Goal: Obtain resource: Download file/media

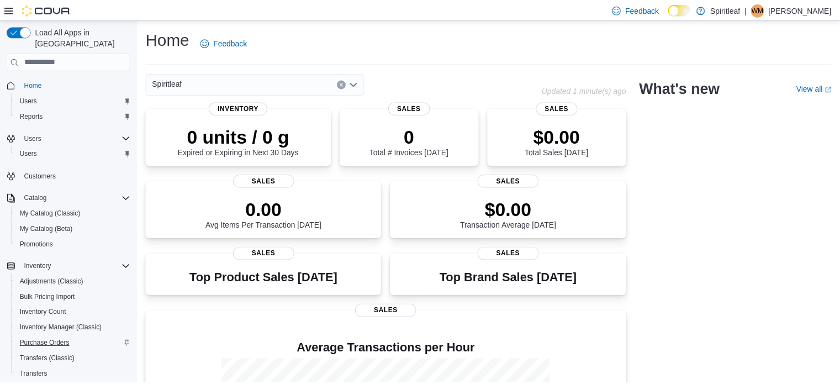
scroll to position [141, 0]
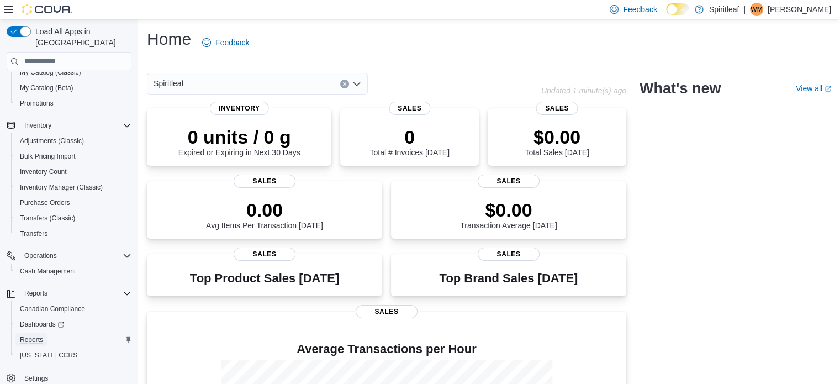
click at [38, 335] on span "Reports" at bounding box center [31, 339] width 23 height 9
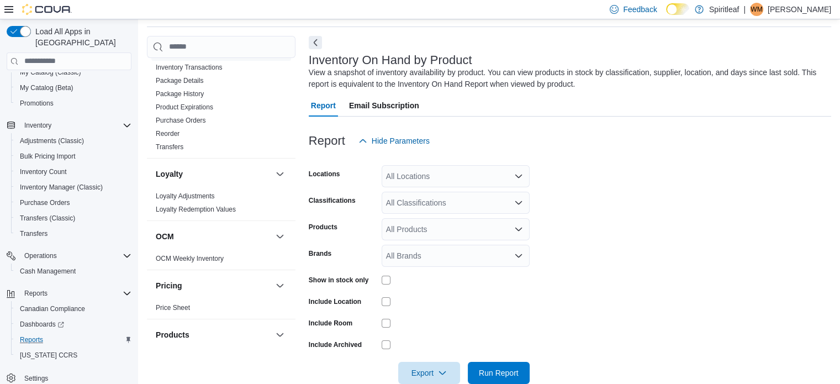
scroll to position [718, 0]
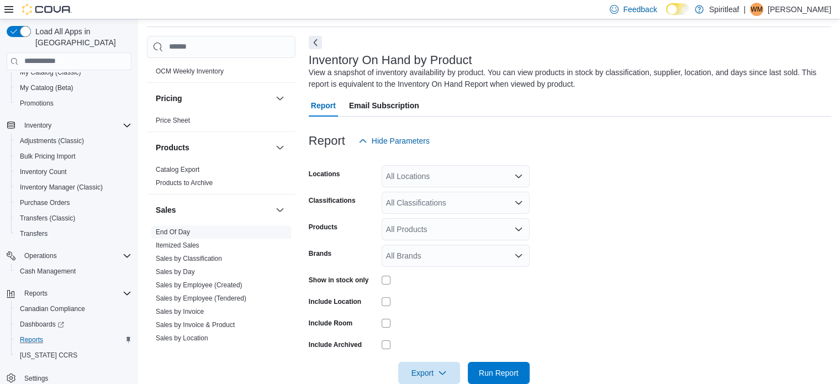
click at [182, 228] on link "End Of Day" at bounding box center [173, 232] width 34 height 8
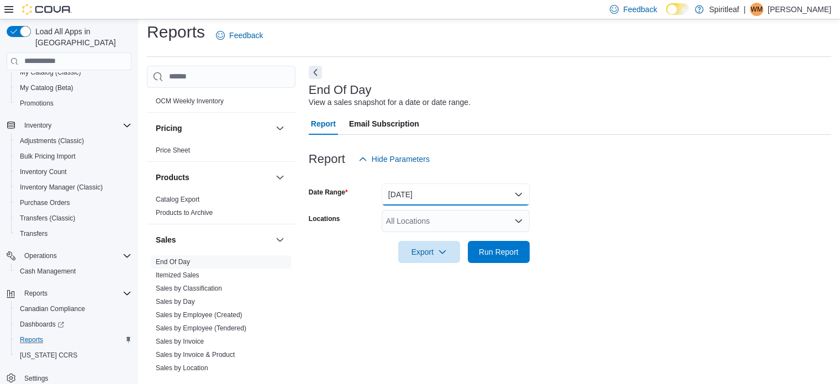
click at [419, 188] on button "Today" at bounding box center [456, 194] width 148 height 22
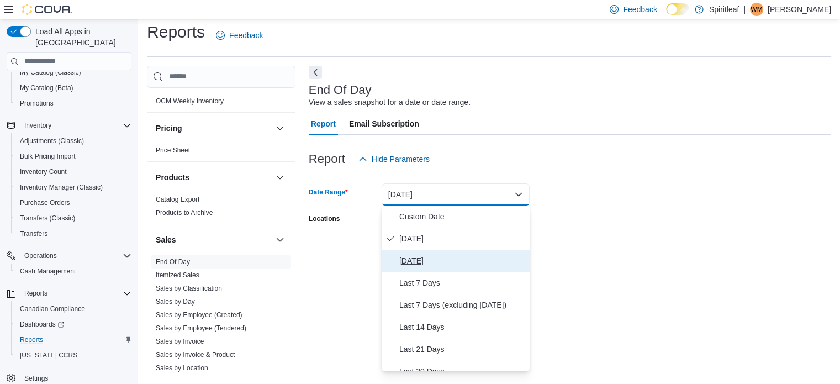
click at [415, 258] on span "Yesterday" at bounding box center [462, 260] width 126 height 13
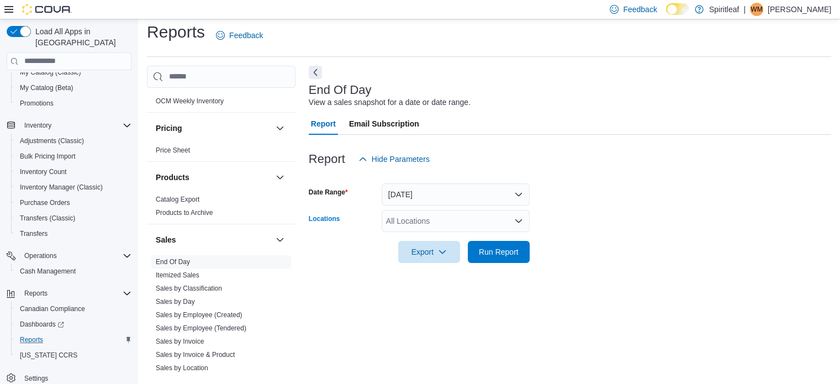
click at [418, 221] on div "All Locations" at bounding box center [456, 221] width 148 height 22
type input "***"
click at [450, 235] on span "262 - Drayton Valley" at bounding box center [472, 239] width 100 height 11
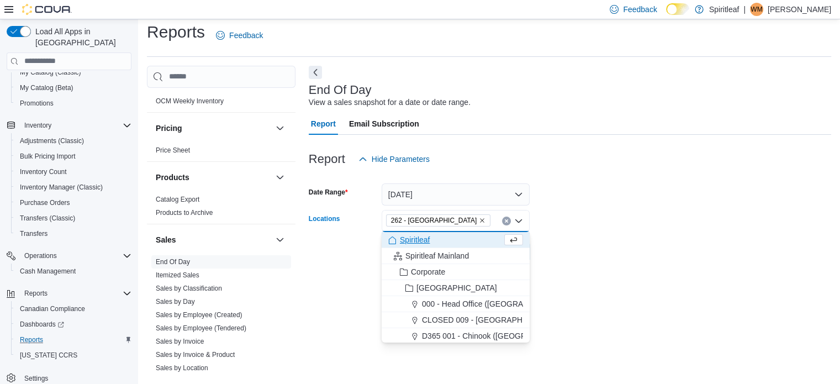
drag, startPoint x: 620, startPoint y: 197, endPoint x: 610, endPoint y: 200, distance: 11.0
click at [621, 198] on form "Date Range Yesterday Locations 262 - Drayton Valley Combo box. Selected. 262 - …" at bounding box center [570, 216] width 522 height 93
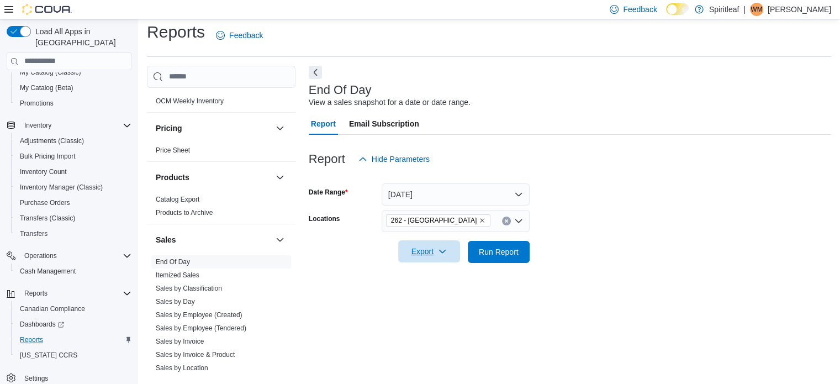
click at [439, 247] on icon "button" at bounding box center [442, 251] width 9 height 9
click at [433, 295] on span "Export to Pdf" at bounding box center [431, 296] width 50 height 9
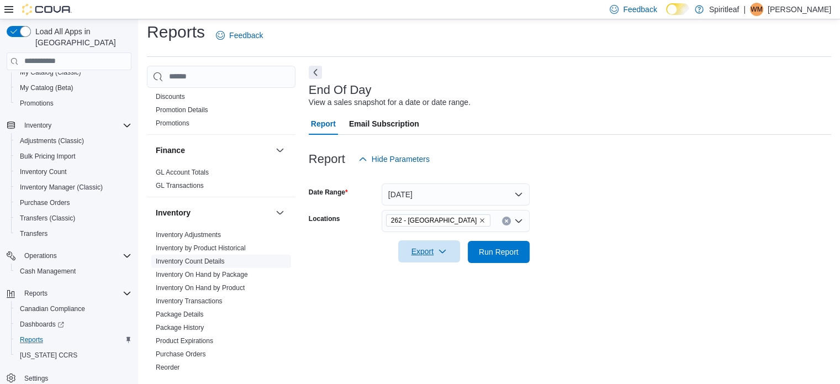
scroll to position [276, 0]
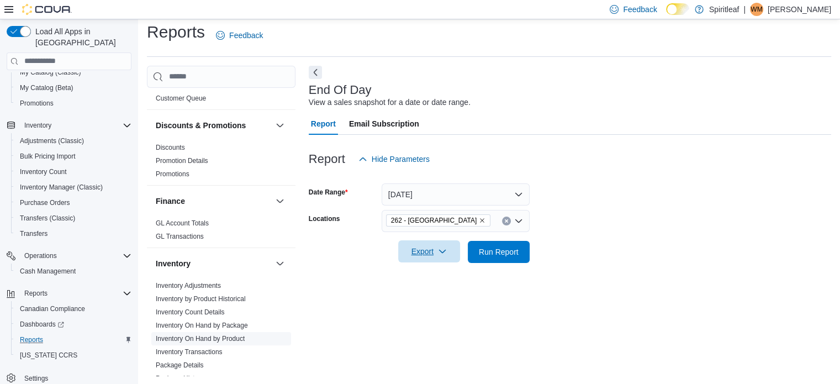
click at [232, 335] on link "Inventory On Hand by Product" at bounding box center [200, 339] width 89 height 8
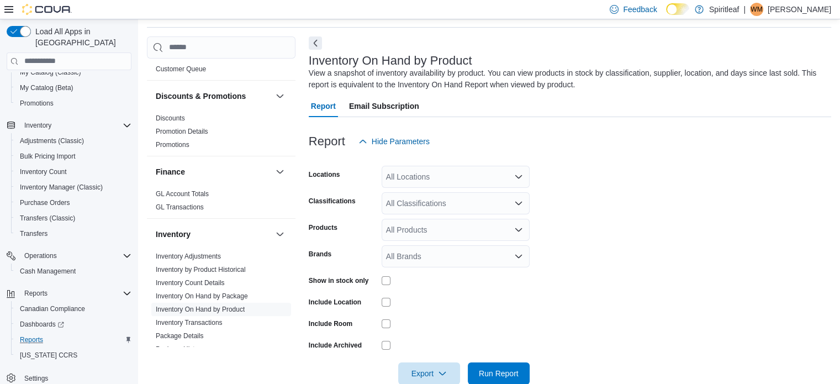
scroll to position [37, 0]
click at [469, 178] on div "All Locations" at bounding box center [456, 176] width 148 height 22
type input "***"
click at [471, 190] on span "262 - Drayton Valley" at bounding box center [472, 194] width 100 height 11
click at [548, 186] on form "Locations 262 - Drayton Valley Classifications All Classifications Products All…" at bounding box center [570, 268] width 522 height 232
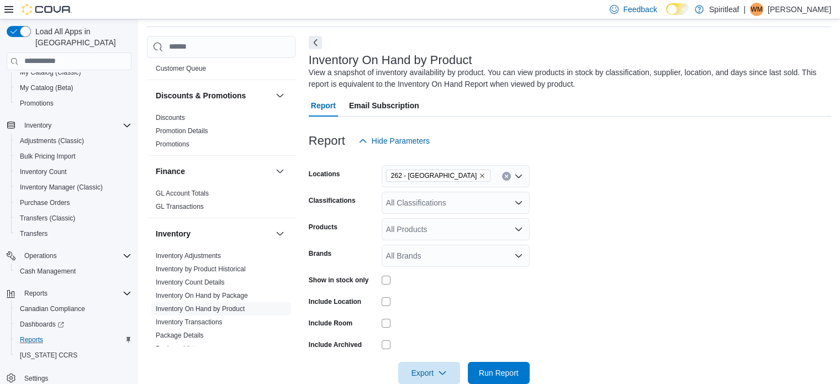
click at [471, 199] on div "All Classifications" at bounding box center [456, 203] width 148 height 22
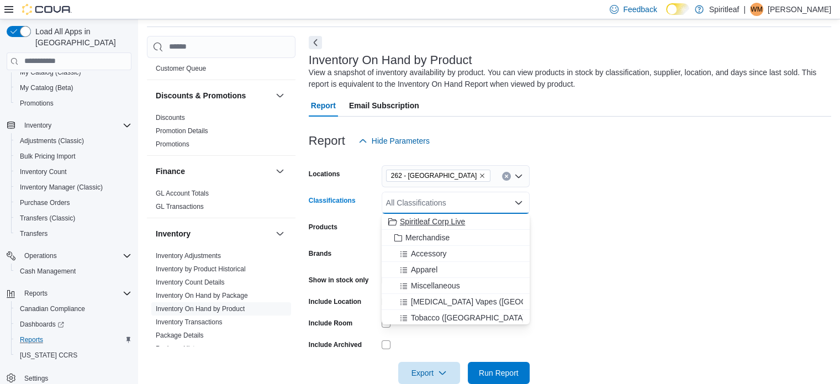
click at [437, 217] on span "Spiritleaf Corp Live" at bounding box center [432, 221] width 65 height 11
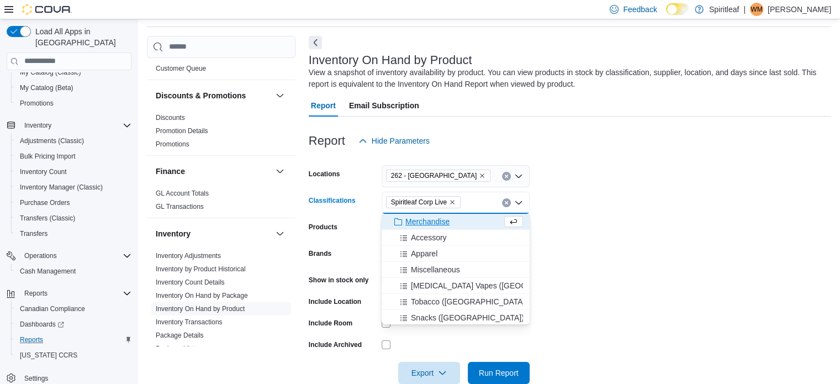
drag, startPoint x: 600, startPoint y: 201, endPoint x: 554, endPoint y: 210, distance: 46.8
click at [600, 203] on form "Locations 262 - Drayton Valley Classifications Spiritleaf Corp Live Combo box. …" at bounding box center [570, 268] width 522 height 232
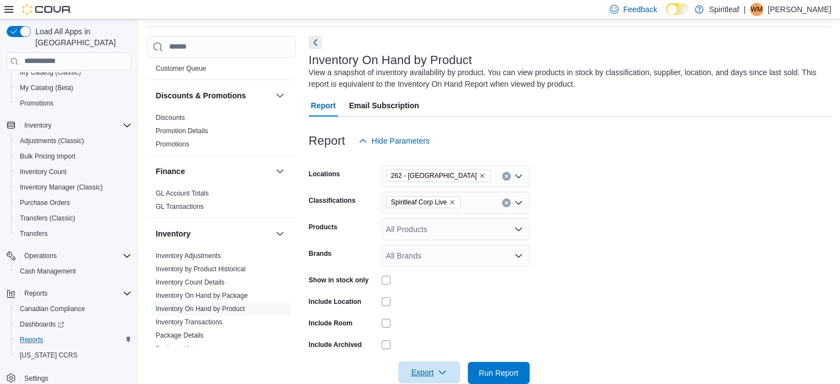
click at [436, 366] on span "Export" at bounding box center [429, 372] width 49 height 22
click at [439, 301] on span "Export to Excel" at bounding box center [431, 304] width 50 height 9
